Goal: Check status: Check status

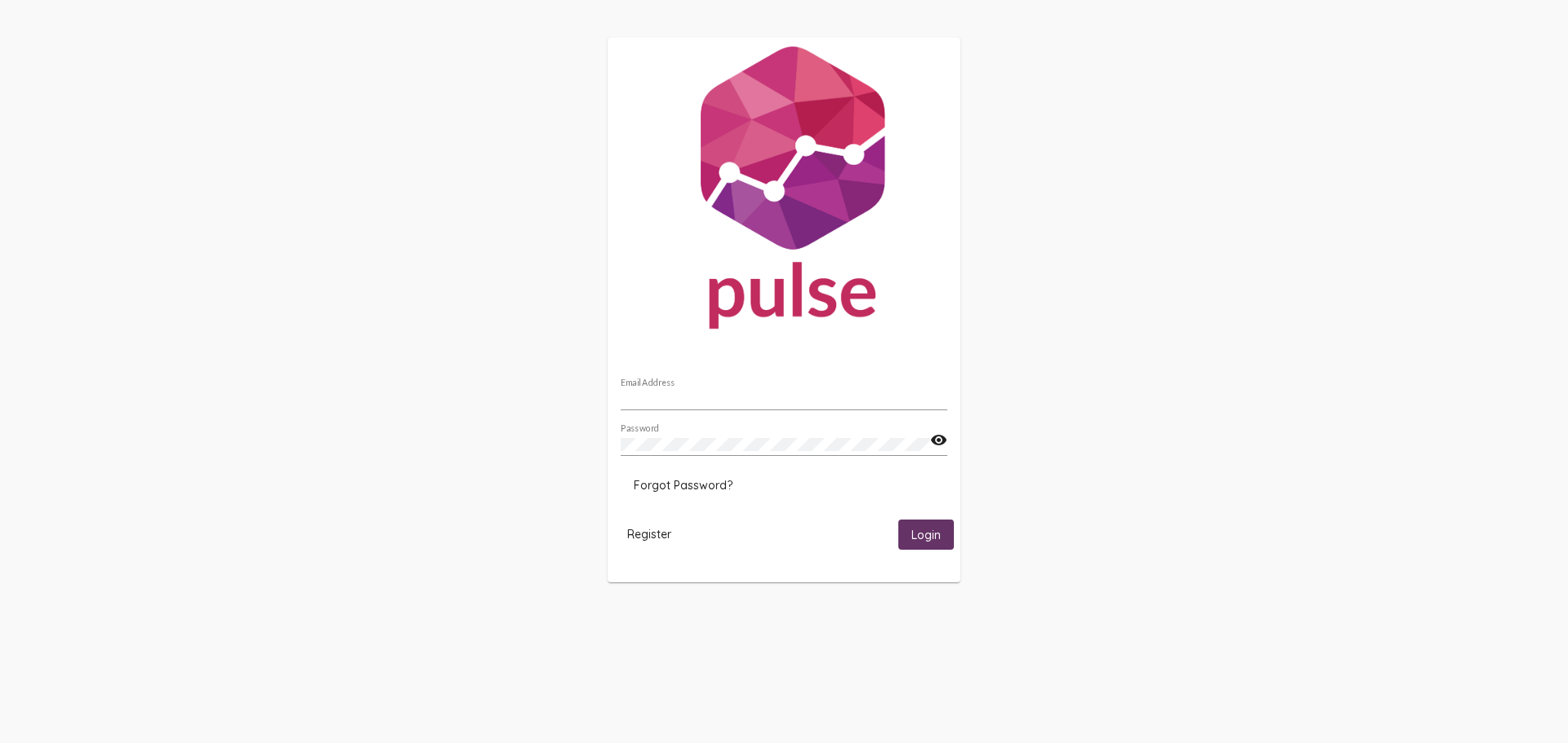
type input "[PERSON_NAME][EMAIL_ADDRESS][DOMAIN_NAME]"
click at [939, 438] on mat-icon "visibility" at bounding box center [939, 440] width 17 height 20
click at [923, 533] on span "Login" at bounding box center [926, 535] width 29 height 15
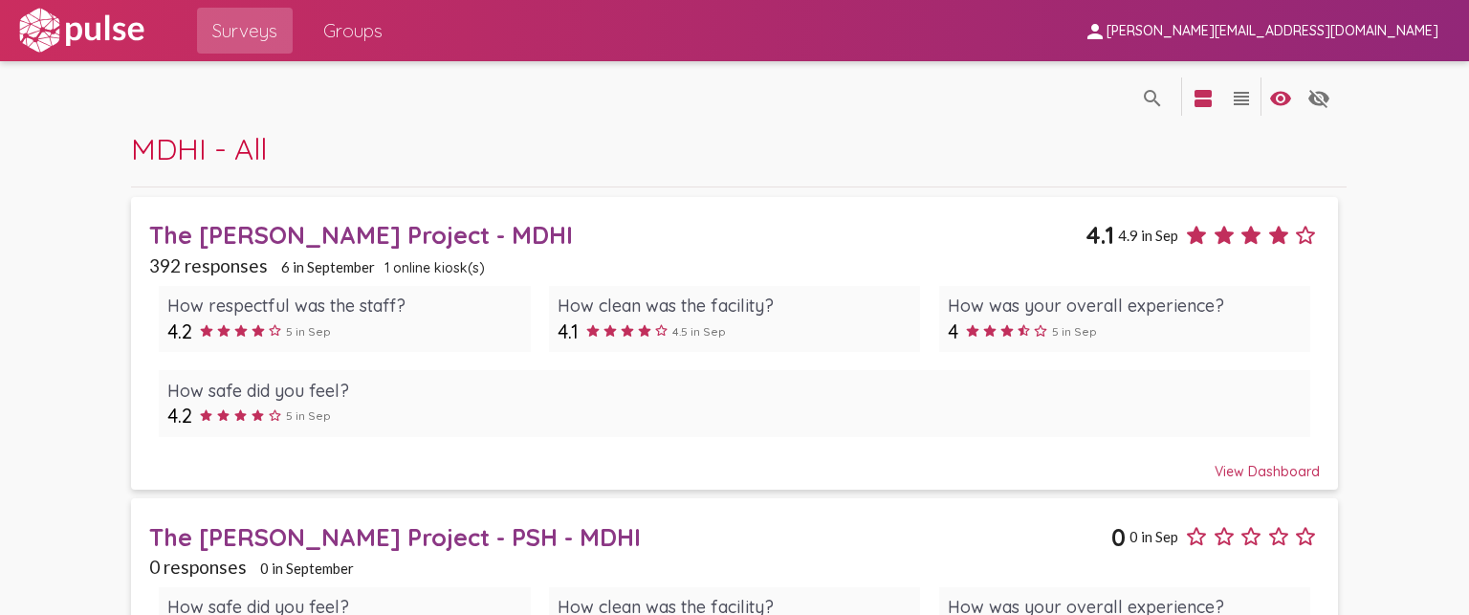
click at [335, 39] on span "Groups" at bounding box center [352, 30] width 59 height 34
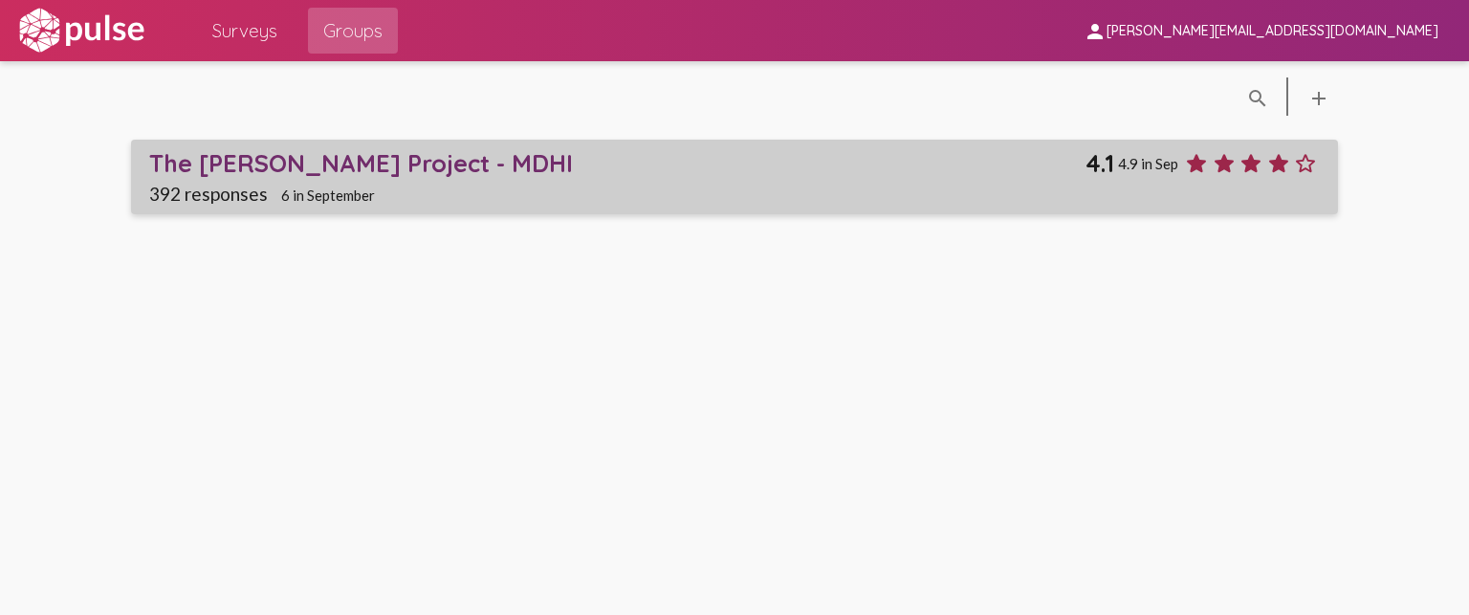
click at [244, 164] on div "The [PERSON_NAME] Project - MDHI" at bounding box center [617, 163] width 936 height 30
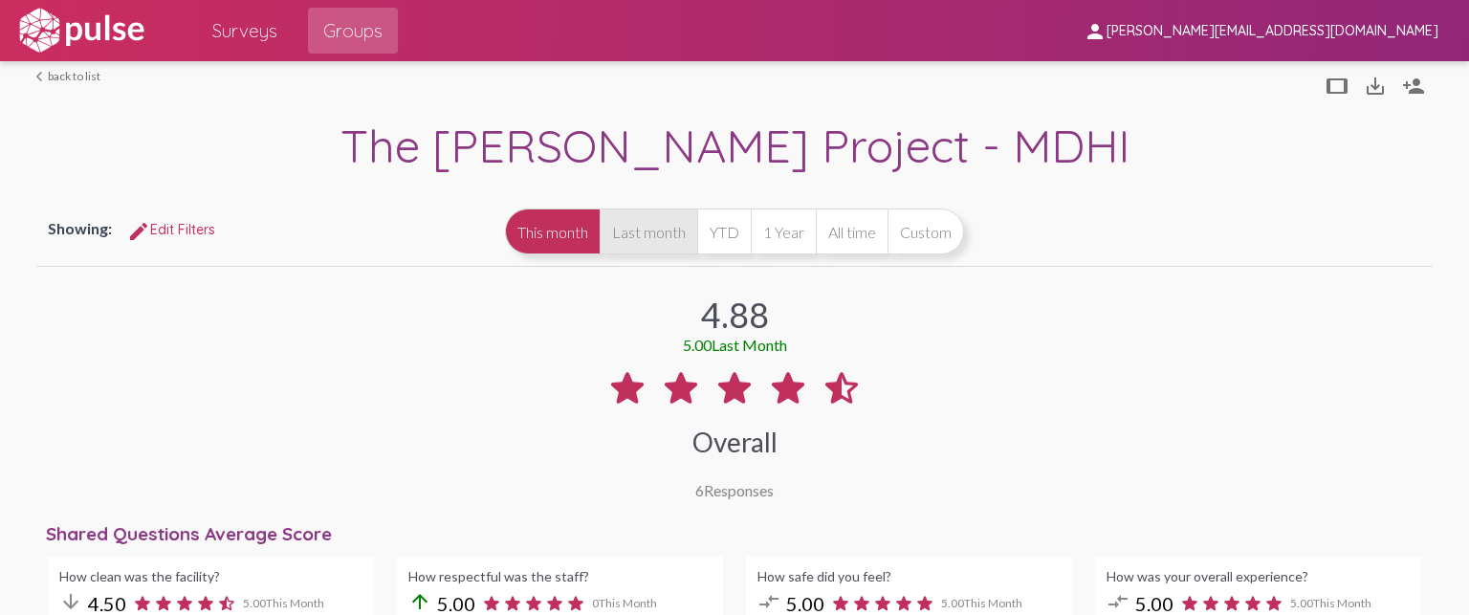
click at [636, 215] on button "Last month" at bounding box center [649, 232] width 98 height 46
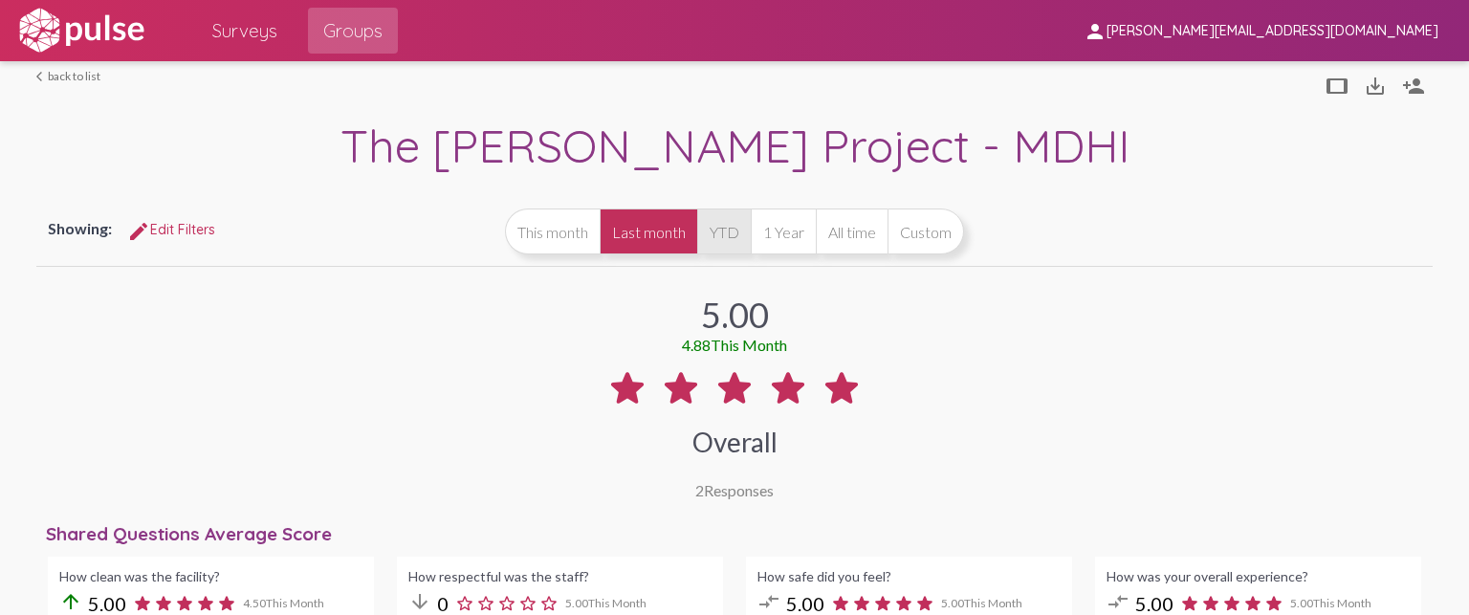
click at [719, 232] on button "YTD" at bounding box center [724, 232] width 54 height 46
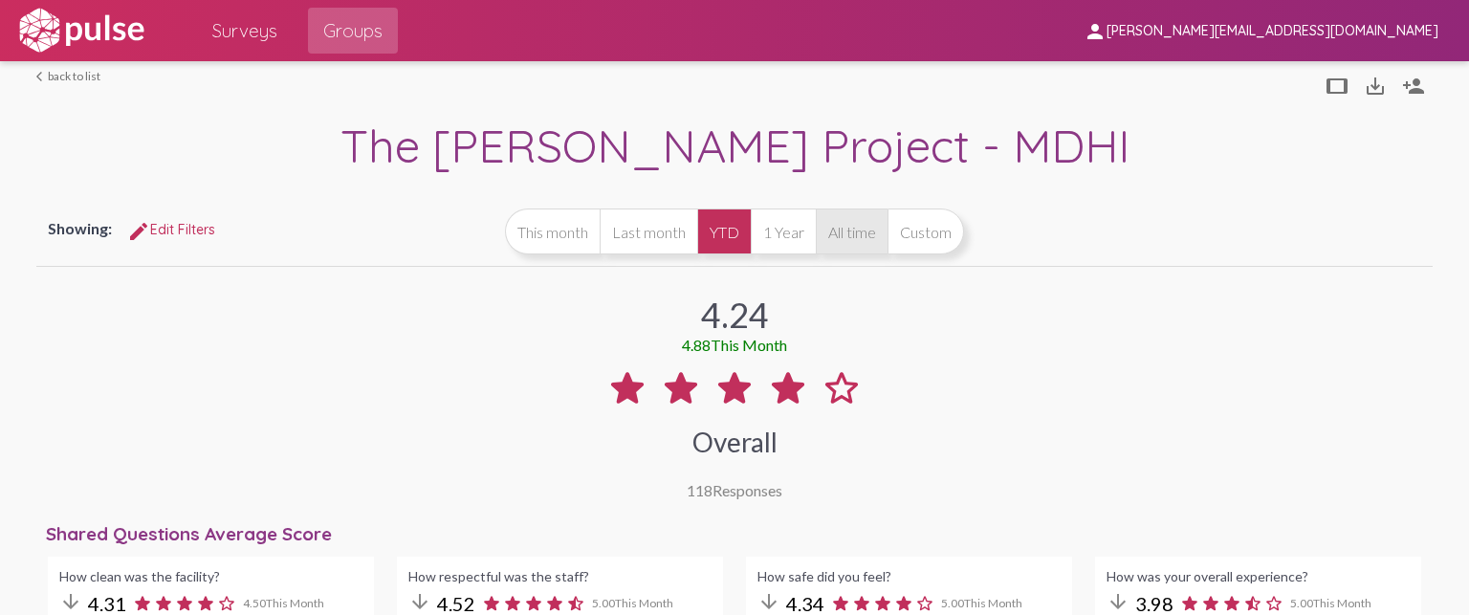
click at [829, 228] on button "All time" at bounding box center [852, 232] width 72 height 46
